Goal: Information Seeking & Learning: Learn about a topic

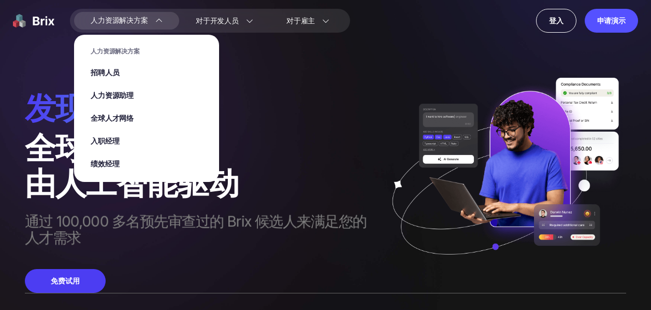
click at [134, 74] on link "招聘人员" at bounding box center [147, 73] width 112 height 10
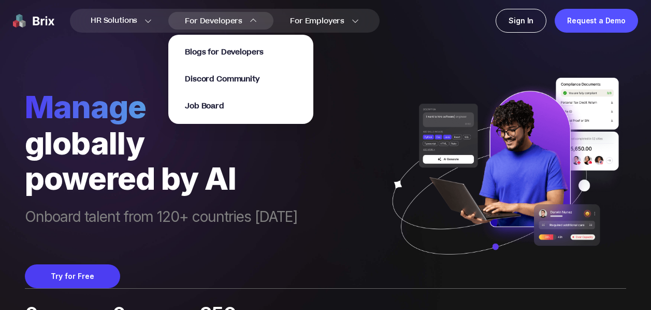
click at [232, 46] on link "Blogs for Developers" at bounding box center [224, 51] width 79 height 11
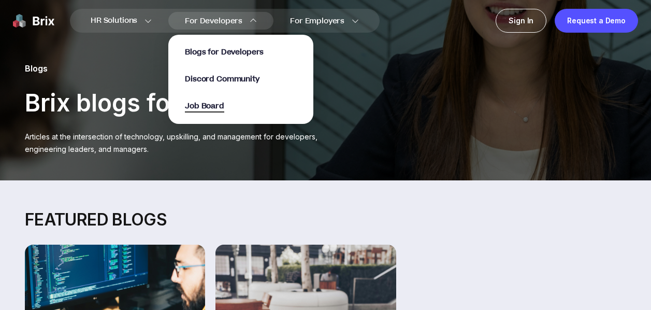
click at [221, 104] on span "Job Board" at bounding box center [204, 106] width 39 height 12
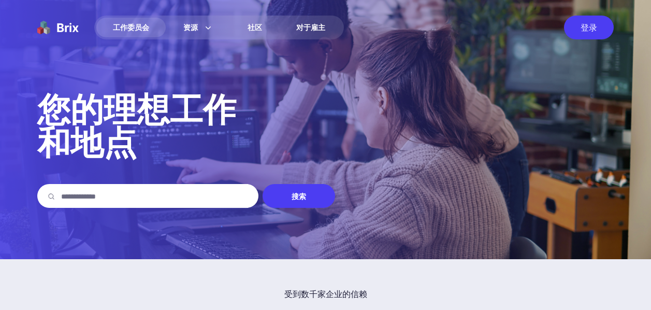
click at [266, 91] on img at bounding box center [325, 129] width 651 height 259
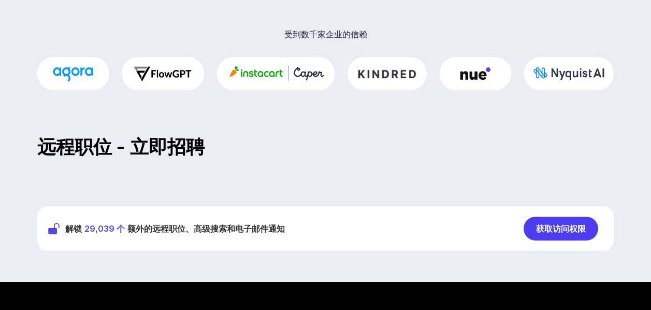
scroll to position [172, 0]
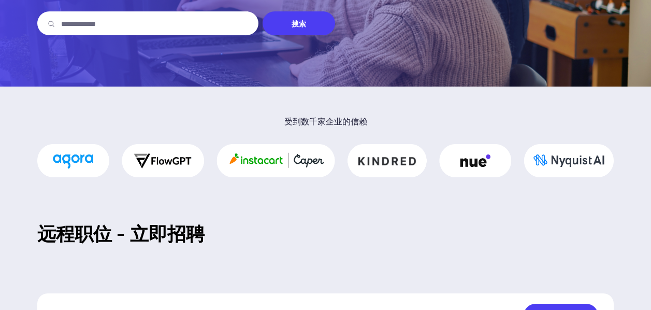
click at [302, 25] on font "搜索" at bounding box center [299, 23] width 15 height 9
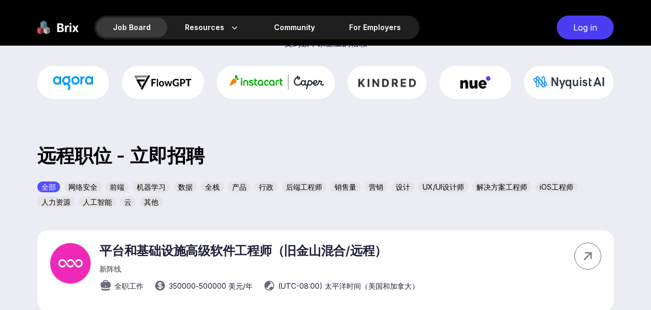
scroll to position [259, 0]
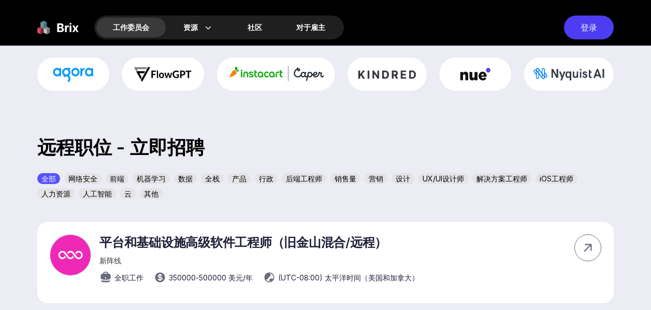
click at [117, 174] on font "前端" at bounding box center [117, 178] width 15 height 11
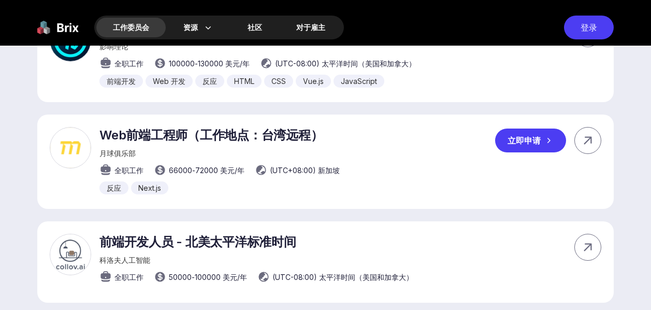
scroll to position [690, 0]
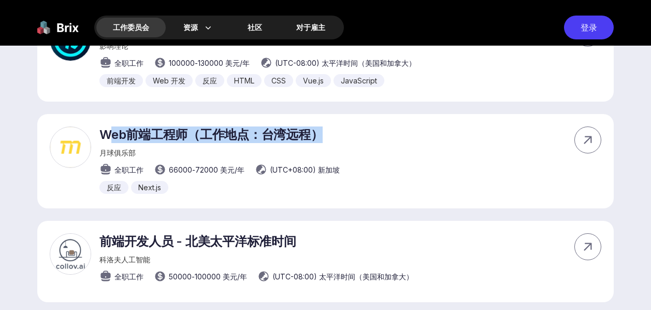
drag, startPoint x: 368, startPoint y: 129, endPoint x: 104, endPoint y: 127, distance: 263.6
click at [108, 127] on div "Web前端工程师（工作地点：台湾远程） 月球俱乐部 全职工作 66000 - 72000 美元 /年 (UTC+08:00) 新加坡 反应 Next.js 立…" at bounding box center [325, 161] width 576 height 94
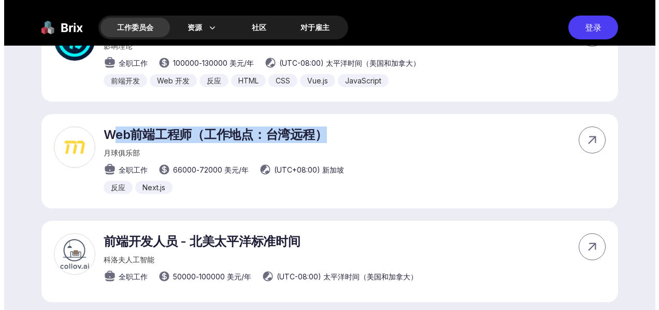
scroll to position [0, 0]
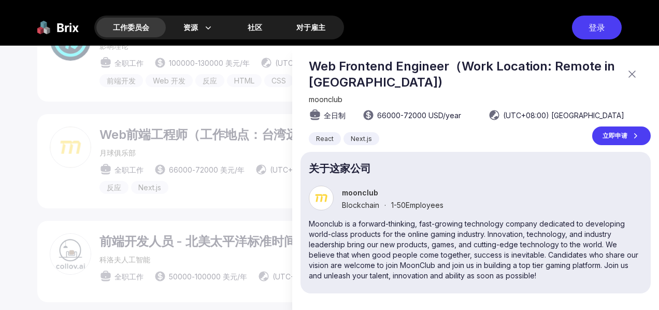
click at [104, 127] on div at bounding box center [329, 178] width 659 height 264
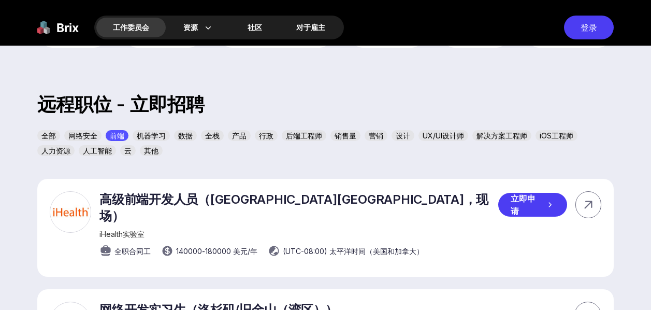
scroll to position [345, 0]
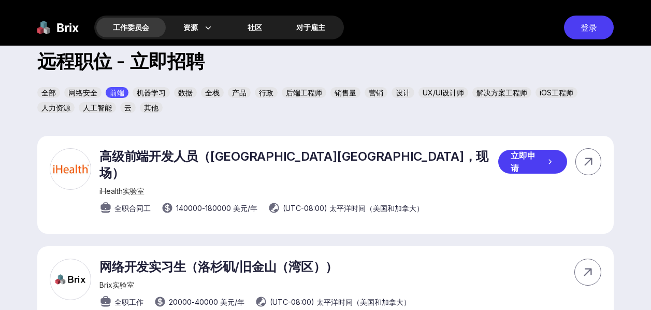
click at [204, 162] on font "高级前端开发人员（[GEOGRAPHIC_DATA][GEOGRAPHIC_DATA]，现场）" at bounding box center [293, 165] width 389 height 32
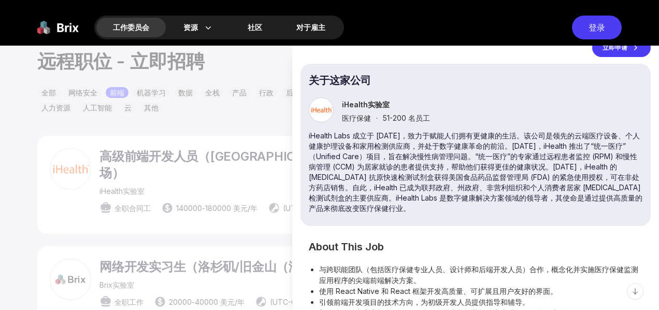
scroll to position [172, 0]
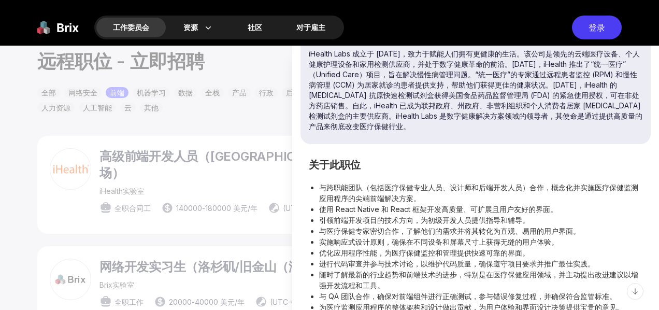
click at [180, 139] on div at bounding box center [329, 178] width 659 height 264
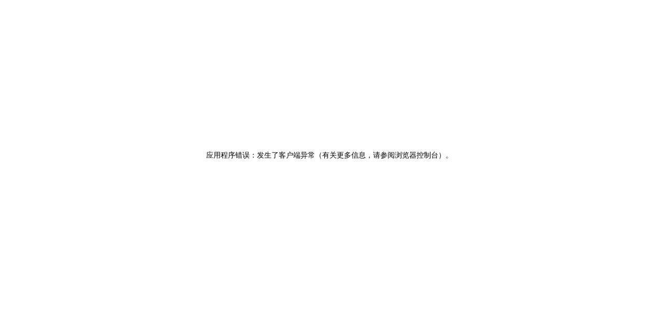
click at [309, 74] on div "应用程序错误：发生了客户端异常（有关更多信息，请参阅浏览器控制台） 。" at bounding box center [329, 155] width 659 height 310
click at [359, 100] on div "Application error: a client-side exception has occurred (see the browser consol…" at bounding box center [329, 155] width 659 height 310
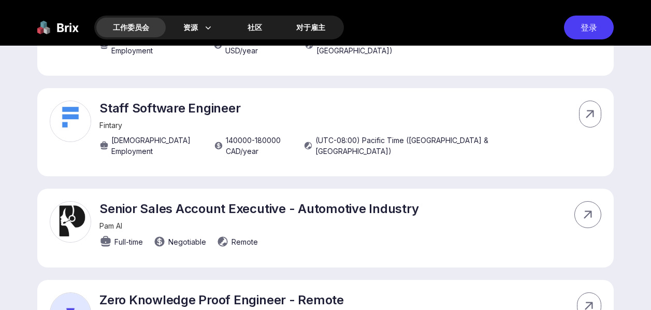
scroll to position [345, 0]
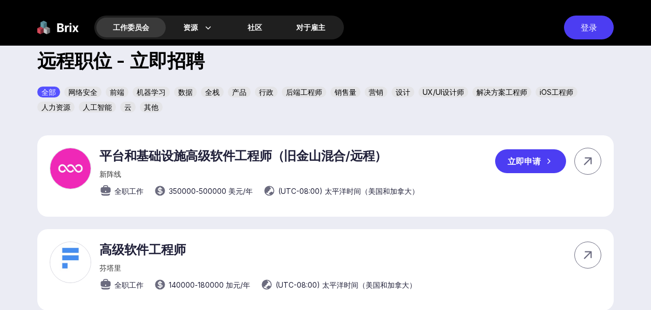
click at [262, 154] on font "平台和基础设施高级软件工程师（旧金山混合/远程）" at bounding box center [242, 155] width 287 height 15
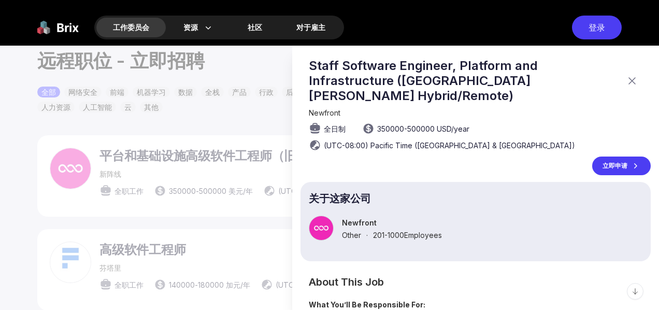
scroll to position [162, 0]
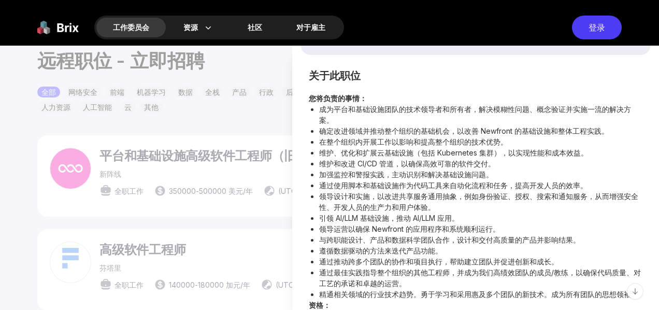
click at [243, 112] on div at bounding box center [329, 178] width 659 height 264
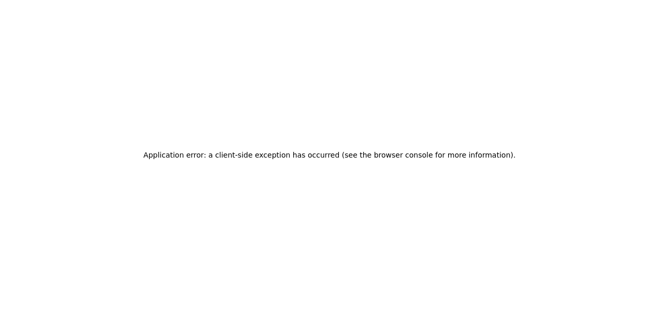
click at [272, 69] on div "Application error: a client-side exception has occurred (see the browser consol…" at bounding box center [329, 155] width 659 height 310
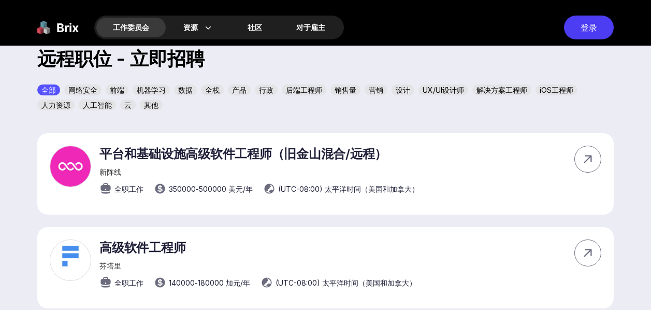
scroll to position [313, 0]
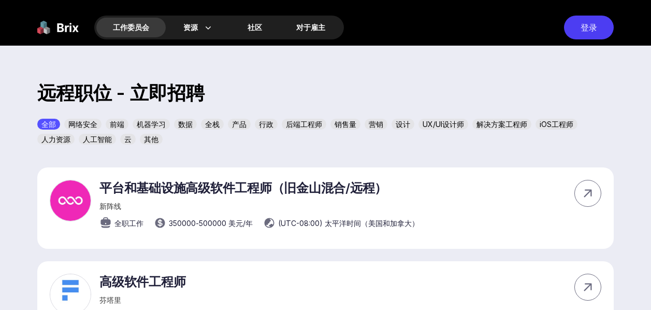
click at [118, 123] on font "前端" at bounding box center [117, 124] width 15 height 9
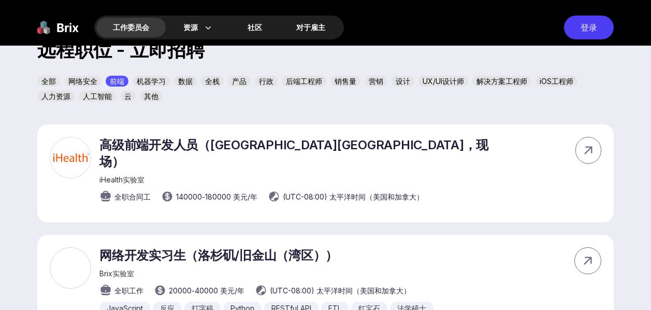
scroll to position [400, 0]
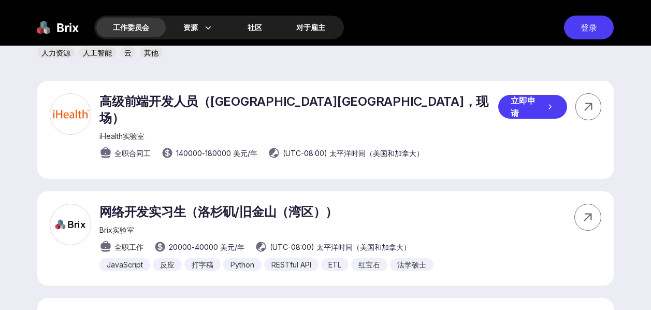
click at [259, 102] on font "高级前端开发人员（[GEOGRAPHIC_DATA][GEOGRAPHIC_DATA]，现场）" at bounding box center [293, 110] width 389 height 32
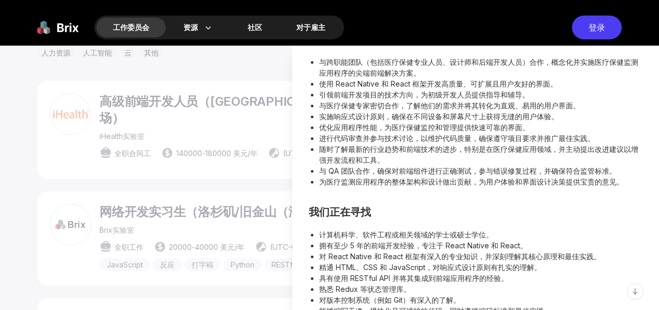
scroll to position [212, 0]
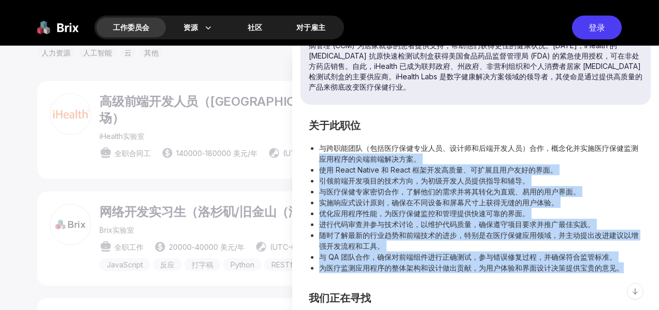
drag, startPoint x: 326, startPoint y: 157, endPoint x: 622, endPoint y: 272, distance: 317.5
click at [622, 272] on ul "与跨职能团队（包括医疗保健专业人员、设计师和后端开发人员）合作，概念化并实施医疗保健监测应用程序的尖端前端解决方案。 使用 React Native 和 Re…" at bounding box center [476, 207] width 334 height 131
click at [622, 272] on font "为医疗监测应用程序的整体架构和设计做出贡献，为用户体验和界面设计决策提供宝贵的意见。" at bounding box center [471, 267] width 305 height 9
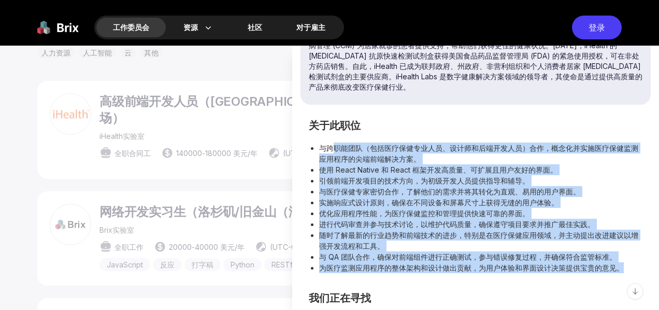
drag, startPoint x: 625, startPoint y: 272, endPoint x: 335, endPoint y: 152, distance: 313.9
click at [335, 152] on ul "与跨职能团队（包括医疗保健专业人员、设计师和后端开发人员）合作，概念化并实施医疗保健监测应用程序的尖端前端解决方案。 使用 React Native 和 Re…" at bounding box center [476, 207] width 334 height 131
click at [335, 152] on font "与跨职能团队（包括医疗保健专业人员、设计师和后端开发人员）合作，概念化并实施医疗保健监测应用程序的尖端前端解决方案。" at bounding box center [478, 153] width 319 height 20
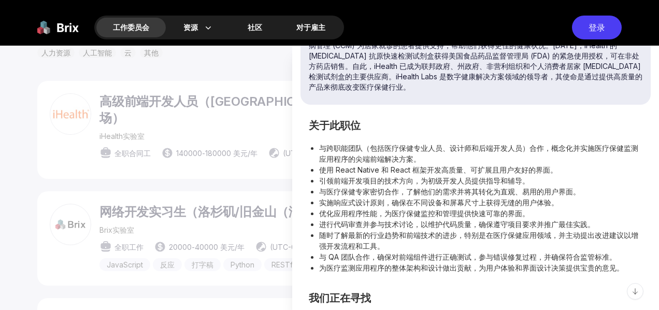
scroll to position [384, 0]
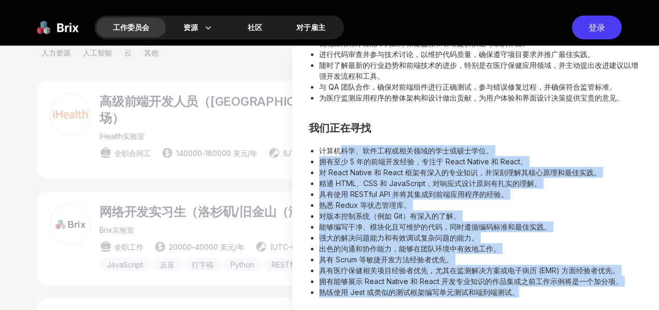
drag, startPoint x: 339, startPoint y: 153, endPoint x: 519, endPoint y: 291, distance: 227.6
click at [519, 291] on ul "计算机科学、软件工程或相关领域的学士或硕士学位。 拥有至少 5 年的前端开发经验，专注于 React Native 和 React。 对 React Nati…" at bounding box center [476, 221] width 334 height 152
click at [519, 291] on li "熟练使用 Jest 或类似的测试框架编写单元测试和端到端测试。" at bounding box center [480, 291] width 323 height 11
drag, startPoint x: 529, startPoint y: 291, endPoint x: 321, endPoint y: 143, distance: 255.2
click at [321, 143] on section "我们正在寻找 计算机科学、软件工程或相关领域的学士或硕士学位。 拥有至少 5 年的前端开发经验，专注于 React Native 和 React。 对 Rea…" at bounding box center [476, 211] width 334 height 174
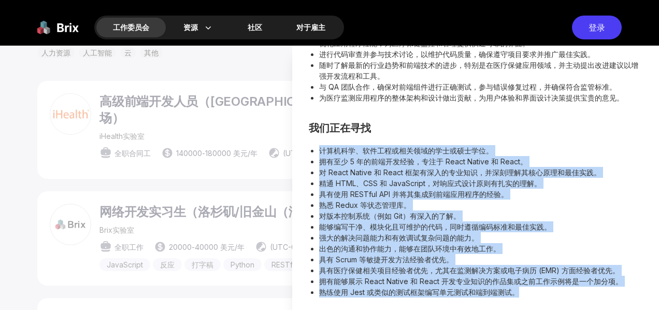
click at [321, 143] on section "我们正在寻找 计算机科学、软件工程或相关领域的学士或硕士学位。 拥有至少 5 年的前端开发经验，专注于 React Native 和 React。 对 Rea…" at bounding box center [476, 211] width 334 height 174
